Goal: Task Accomplishment & Management: Use online tool/utility

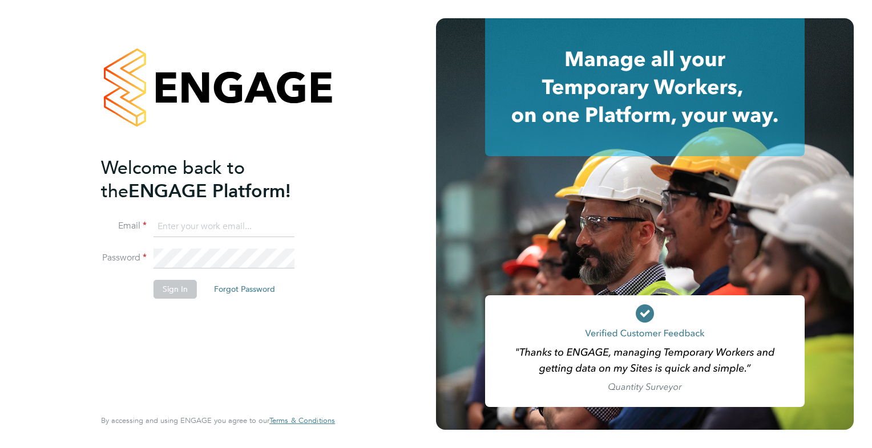
type input "[PERSON_NAME][EMAIL_ADDRESS][PERSON_NAME][DOMAIN_NAME]"
click at [151, 281] on li "Sign In Forgot Password" at bounding box center [212, 295] width 222 height 30
click at [173, 286] on button "Sign In" at bounding box center [174, 289] width 43 height 18
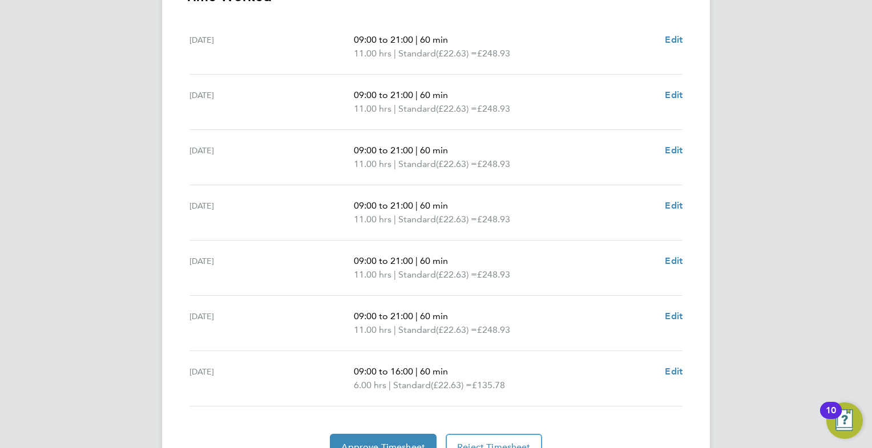
scroll to position [411, 0]
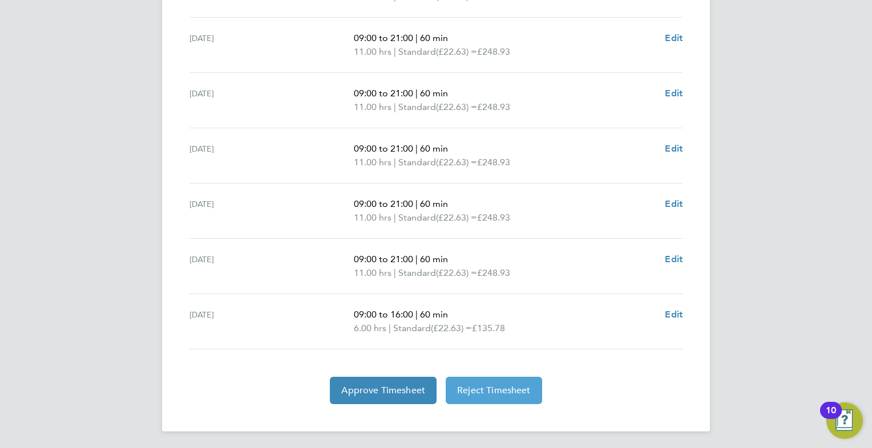
click at [501, 400] on button "Reject Timesheet" at bounding box center [493, 390] width 96 height 27
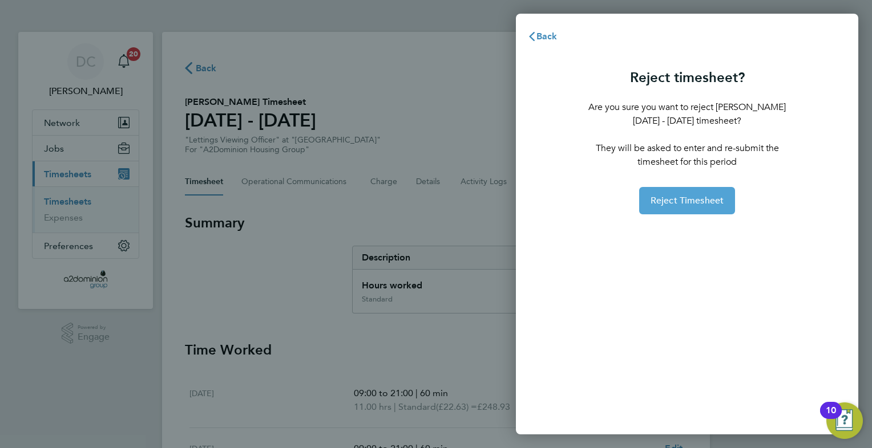
click at [673, 209] on button "Reject Timesheet" at bounding box center [687, 200] width 96 height 27
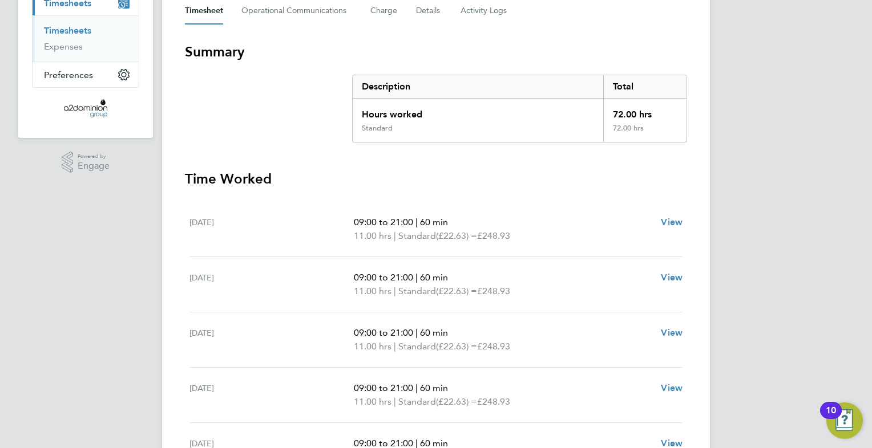
scroll to position [228, 0]
